Goal: Task Accomplishment & Management: Use online tool/utility

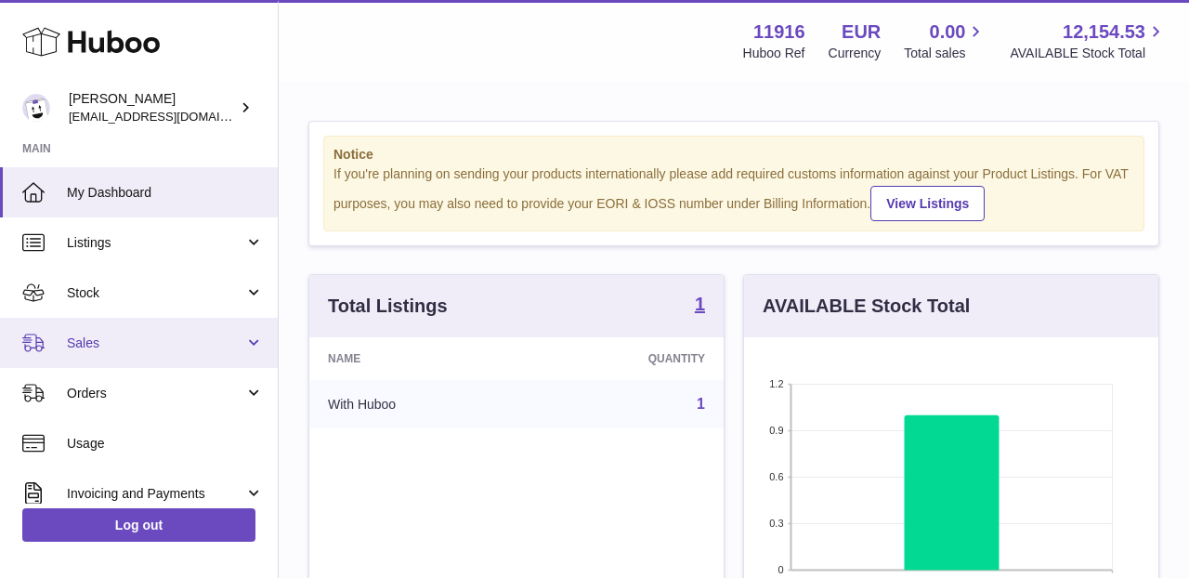
scroll to position [290, 414]
click at [114, 332] on link "Sales" at bounding box center [139, 343] width 278 height 50
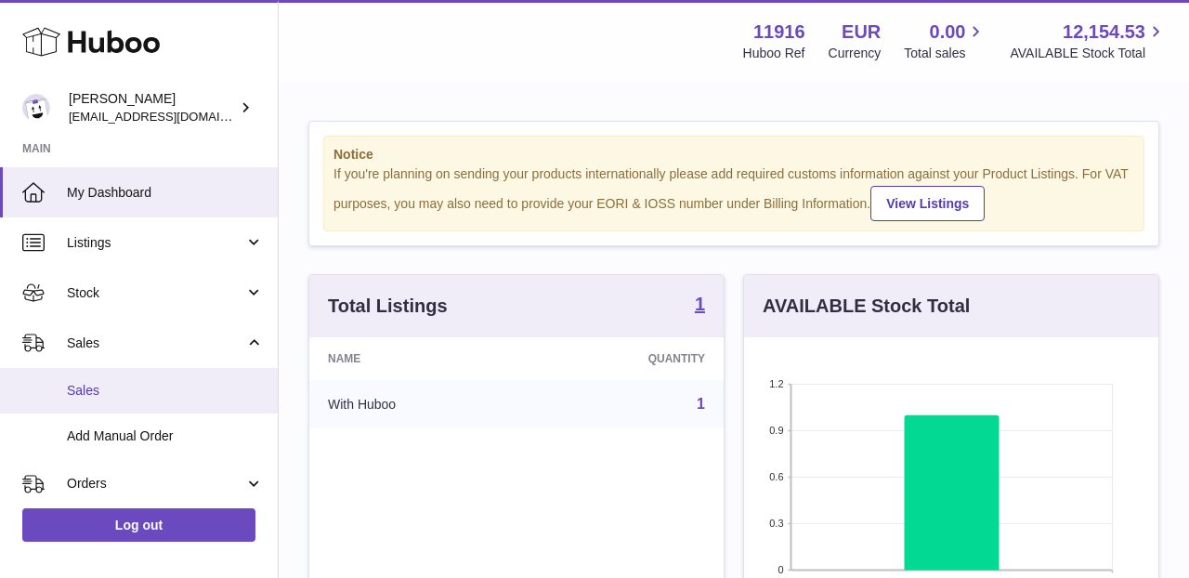
click at [104, 382] on span "Sales" at bounding box center [165, 391] width 197 height 18
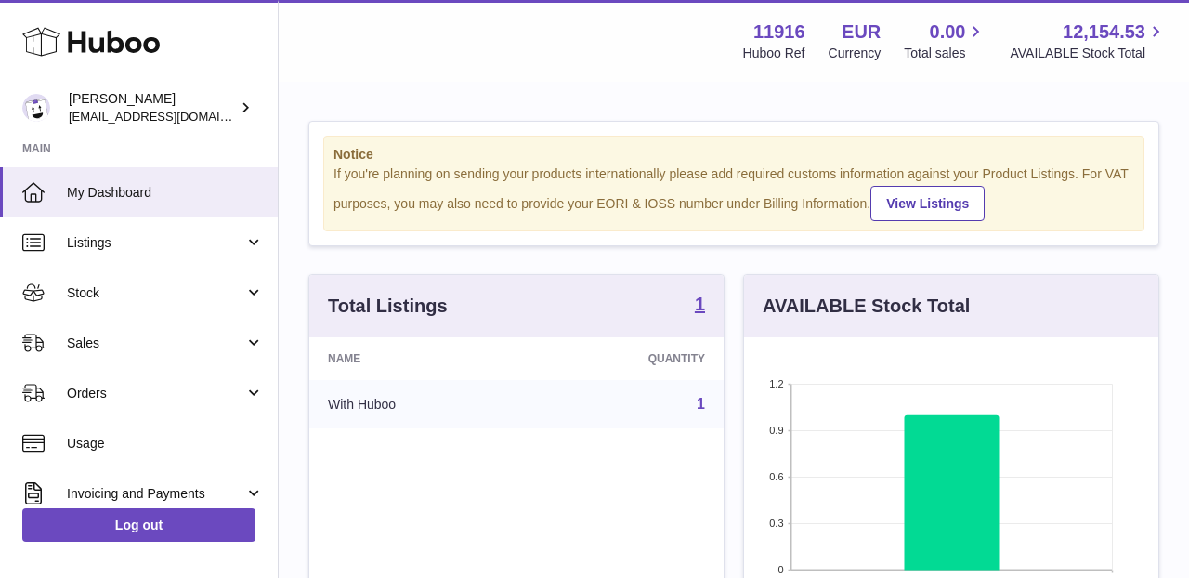
scroll to position [290, 414]
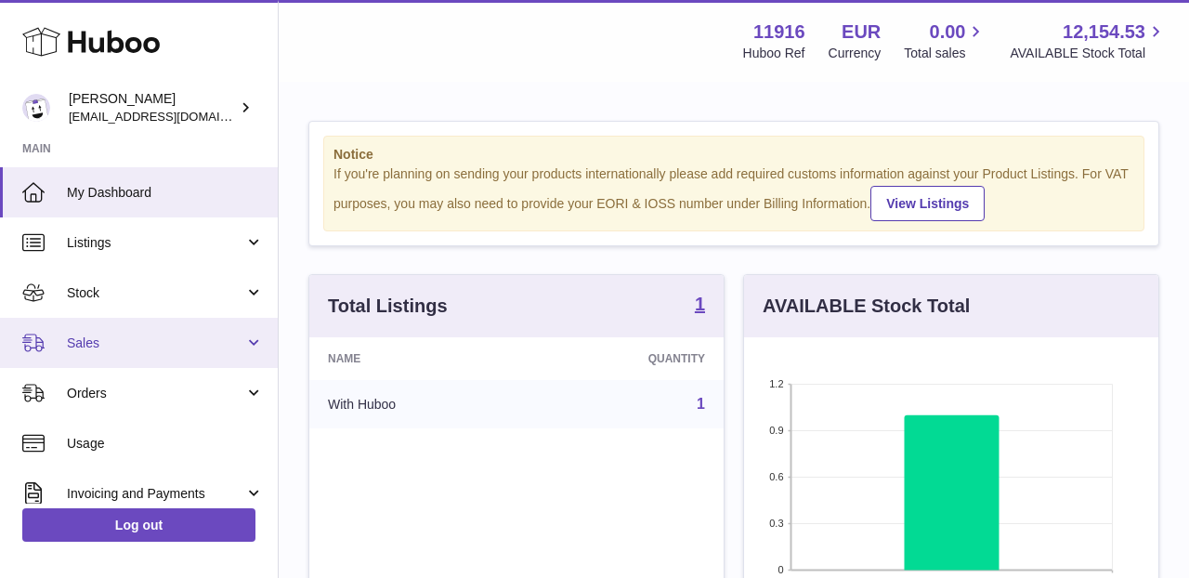
click at [137, 334] on span "Sales" at bounding box center [155, 343] width 177 height 18
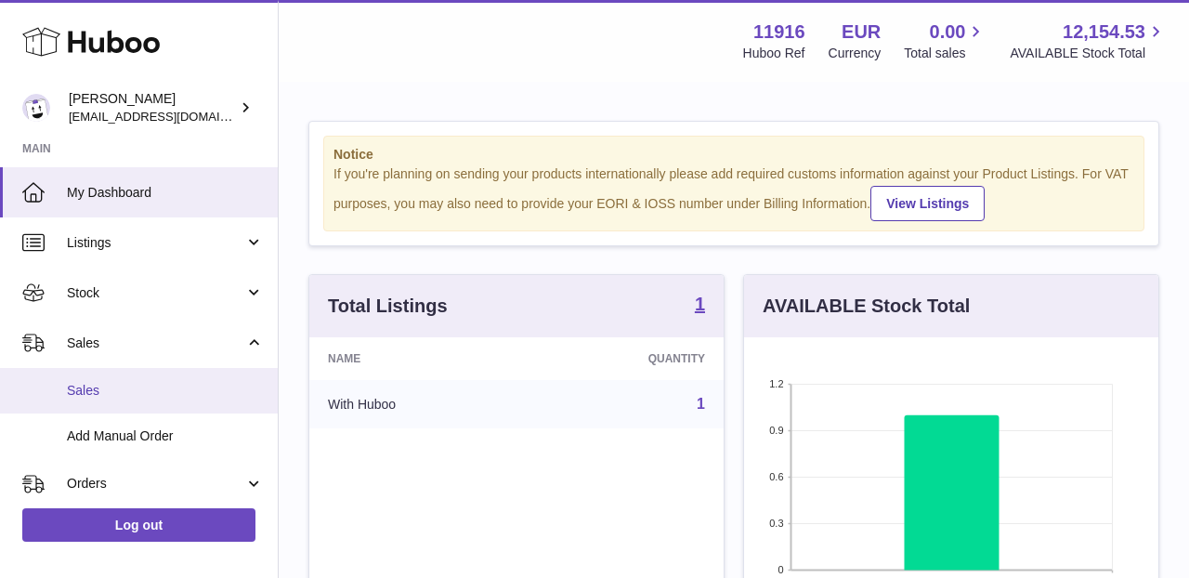
click at [117, 382] on span "Sales" at bounding box center [165, 391] width 197 height 18
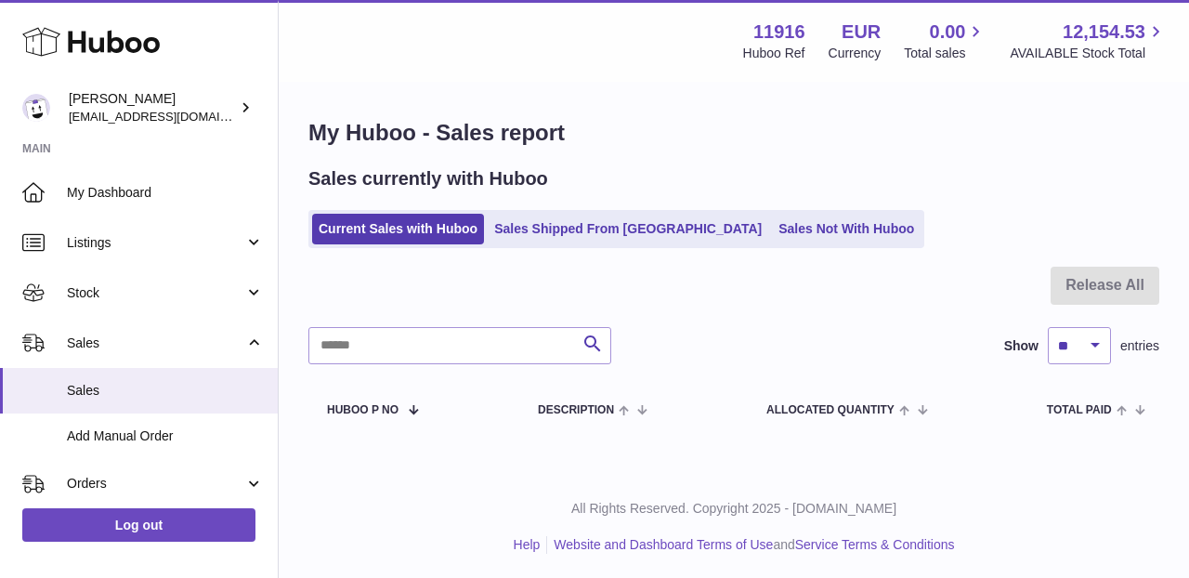
scroll to position [2, 0]
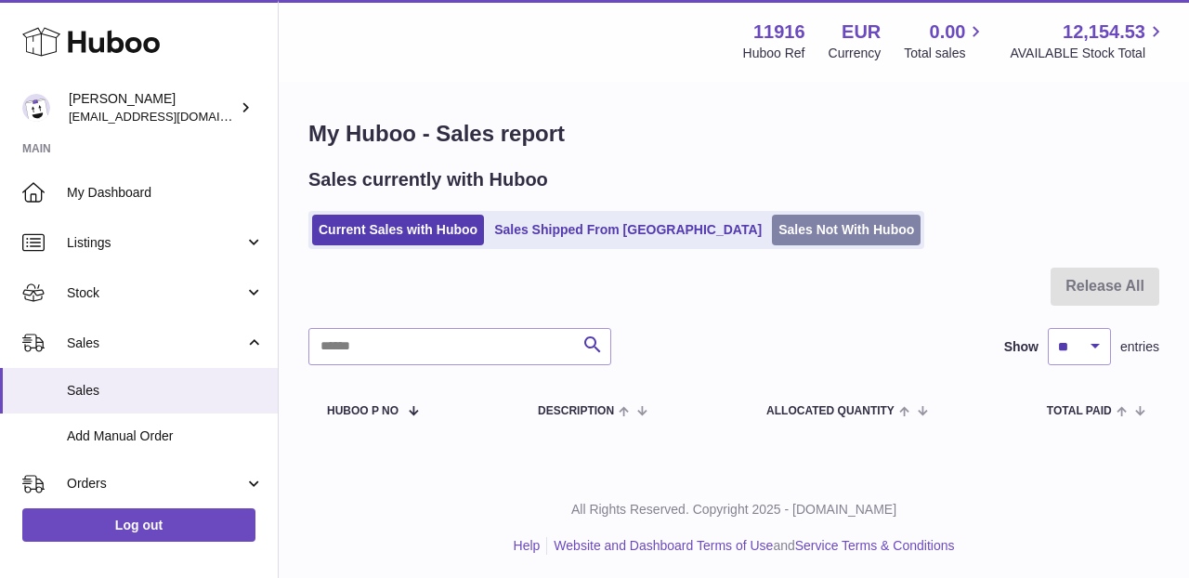
click at [772, 235] on link "Sales Not With Huboo" at bounding box center [846, 230] width 149 height 31
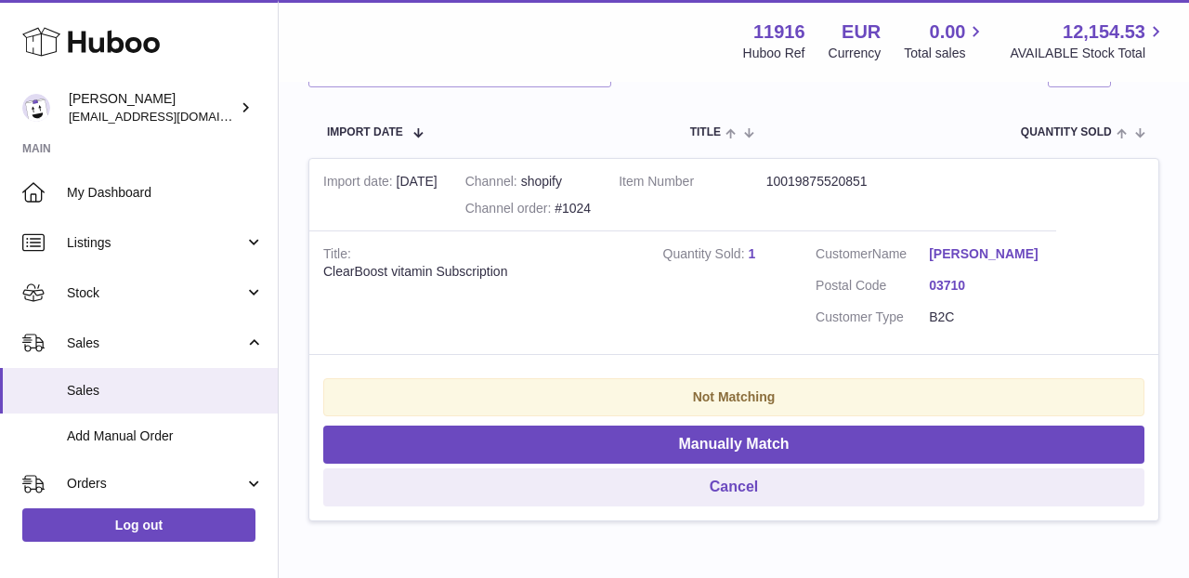
scroll to position [371, 0]
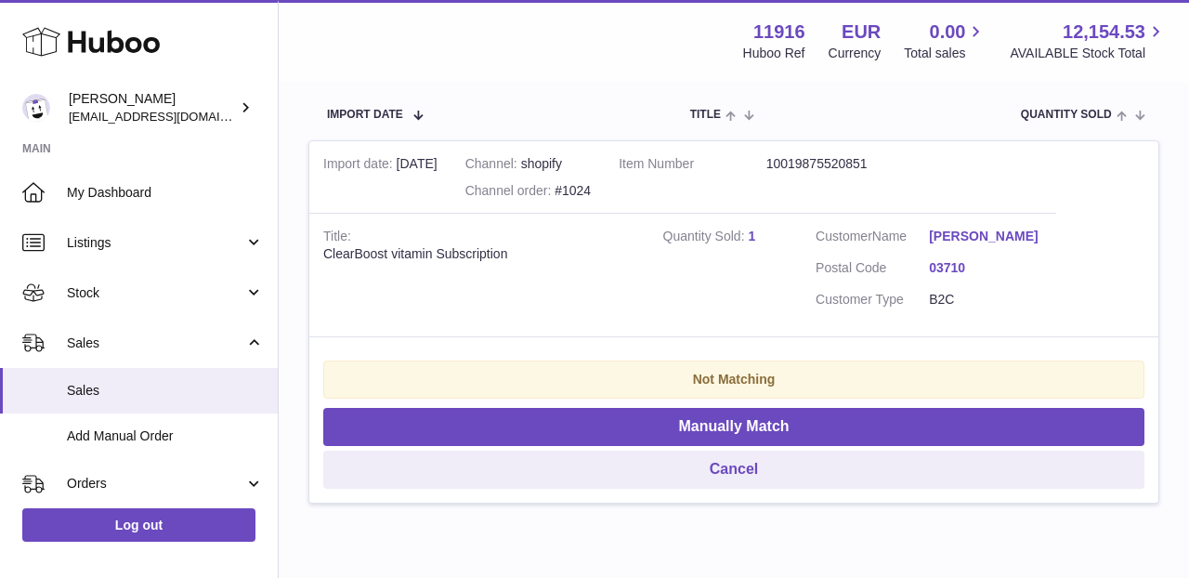
click at [750, 238] on link "1" at bounding box center [751, 235] width 7 height 15
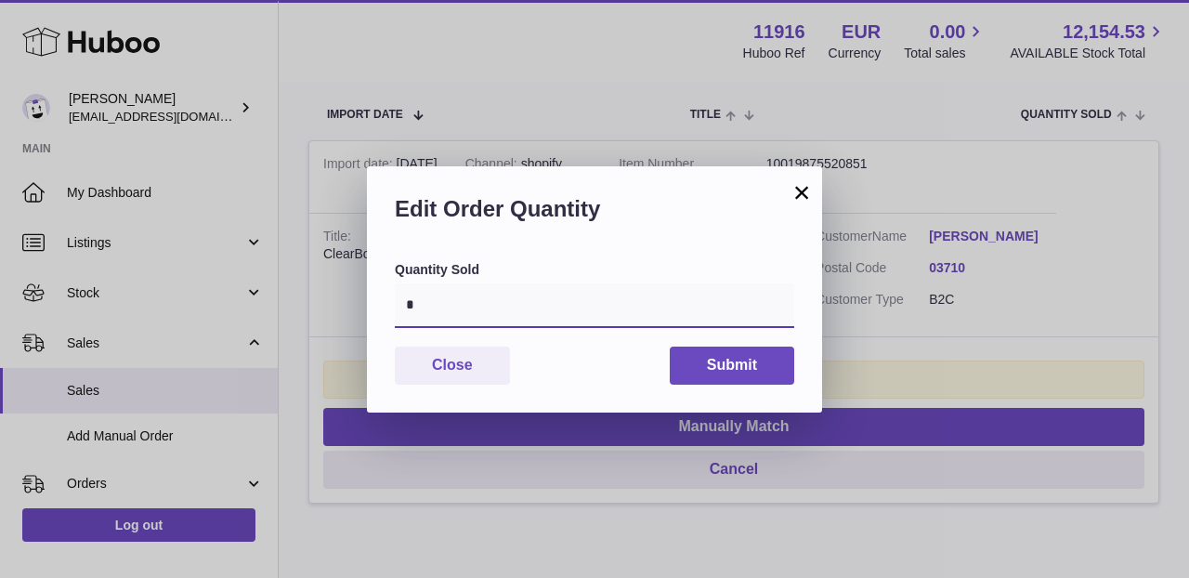
click at [459, 303] on input "*" at bounding box center [594, 305] width 399 height 45
type input "*"
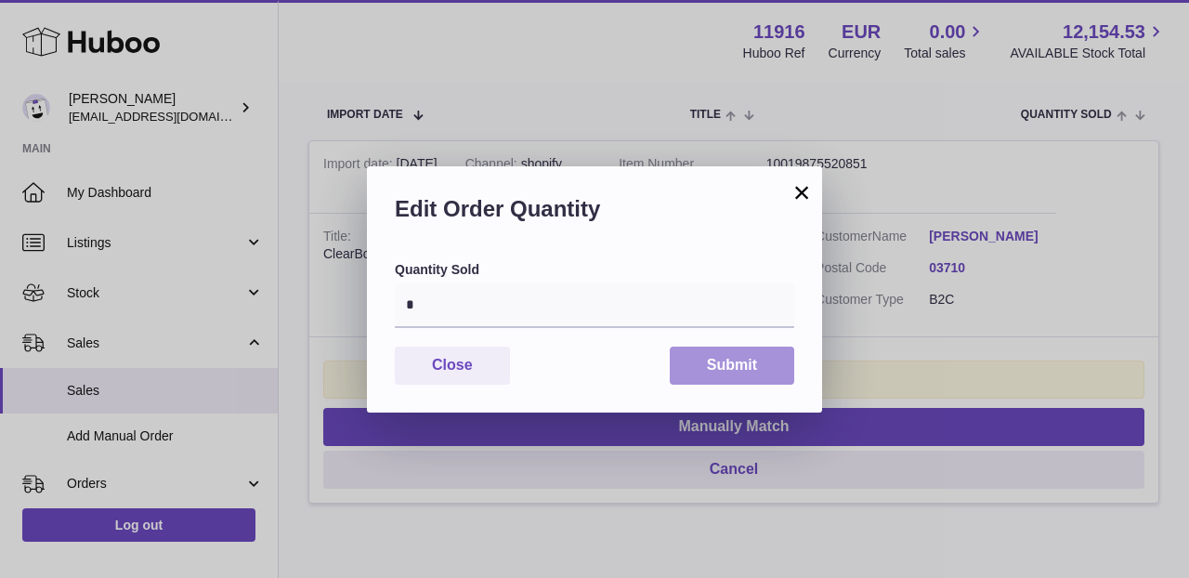
click at [717, 370] on button "Submit" at bounding box center [732, 365] width 124 height 38
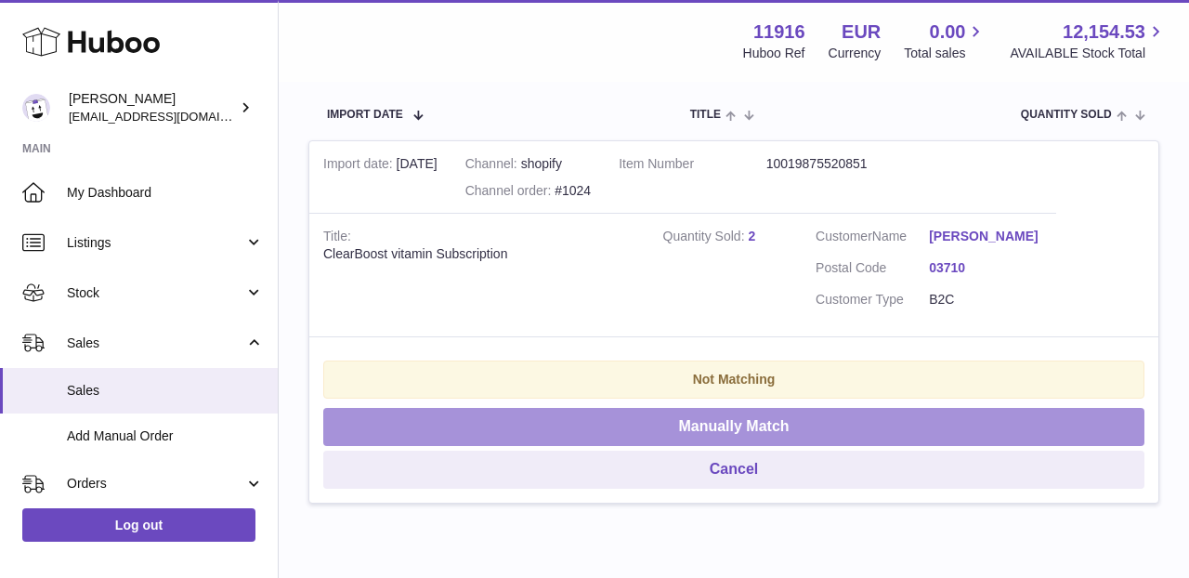
click at [696, 434] on button "Manually Match" at bounding box center [733, 427] width 821 height 38
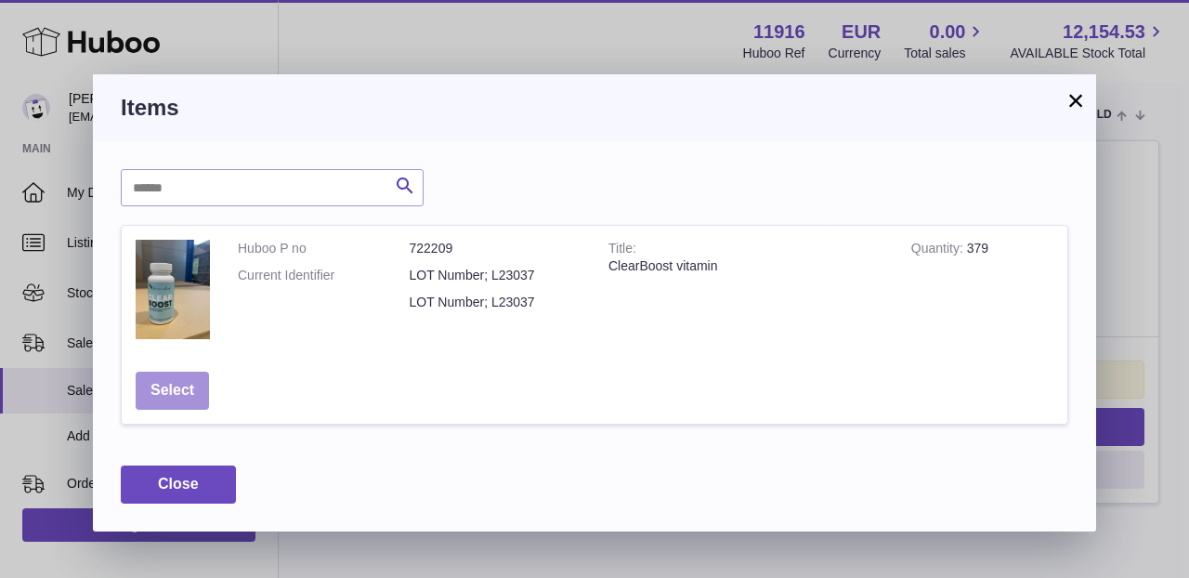
click at [187, 386] on button "Select" at bounding box center [172, 390] width 73 height 38
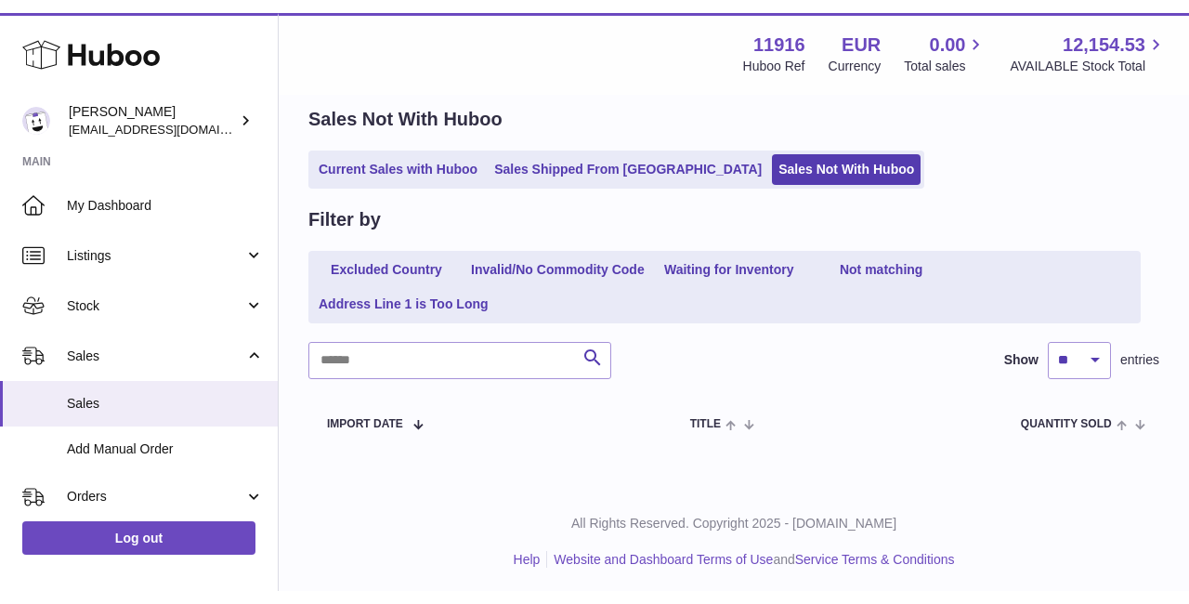
scroll to position [49, 0]
